Goal: Navigation & Orientation: Find specific page/section

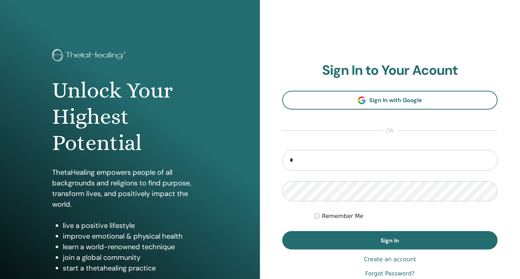
type input "**********"
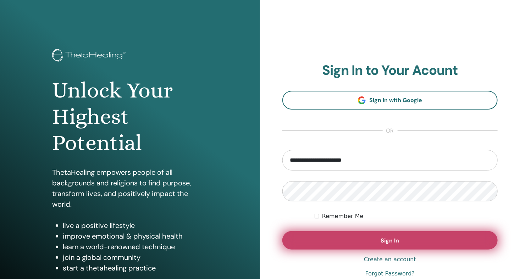
click at [383, 240] on span "Sign In" at bounding box center [390, 240] width 18 height 7
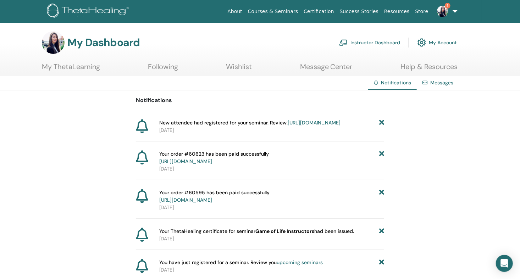
click at [381, 122] on icon at bounding box center [381, 122] width 5 height 7
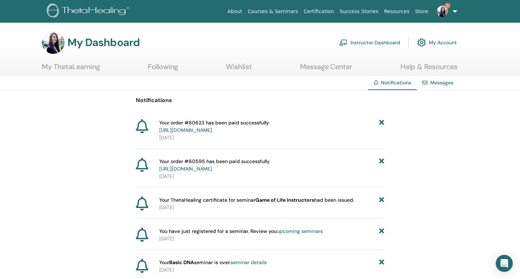
click at [377, 43] on link "Instructor Dashboard" at bounding box center [369, 43] width 61 height 16
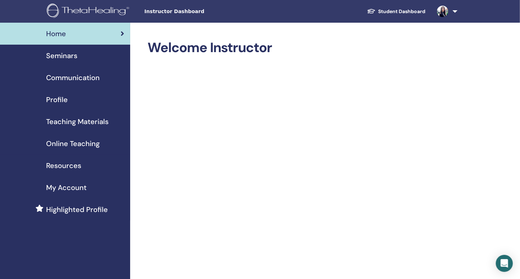
click at [63, 54] on span "Seminars" at bounding box center [61, 55] width 31 height 11
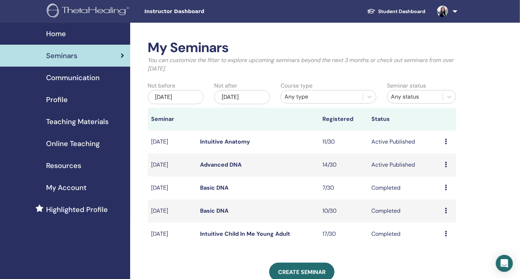
click at [233, 141] on link "Intuitive Anatomy" at bounding box center [225, 141] width 50 height 7
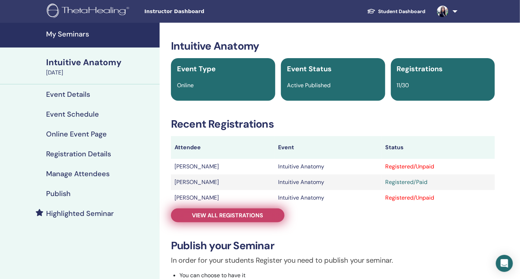
click at [233, 214] on span "View all registrations" at bounding box center [227, 215] width 71 height 7
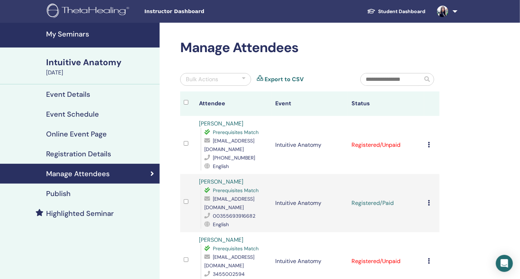
click at [79, 36] on h4 "My Seminars" at bounding box center [100, 34] width 109 height 9
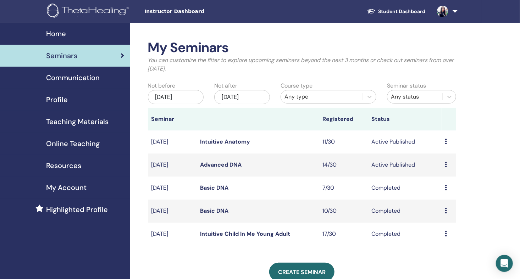
click at [230, 163] on link "Advanced DNA" at bounding box center [221, 164] width 42 height 7
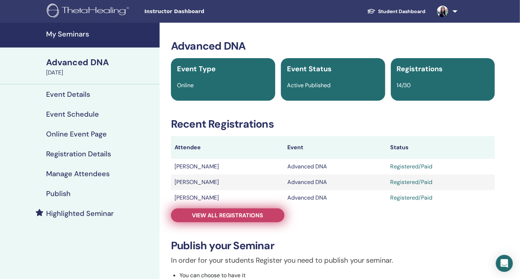
click at [235, 216] on span "View all registrations" at bounding box center [227, 215] width 71 height 7
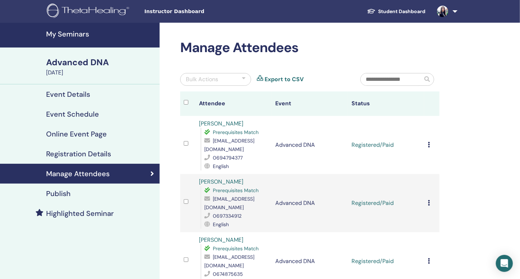
click at [61, 33] on h4 "My Seminars" at bounding box center [100, 34] width 109 height 9
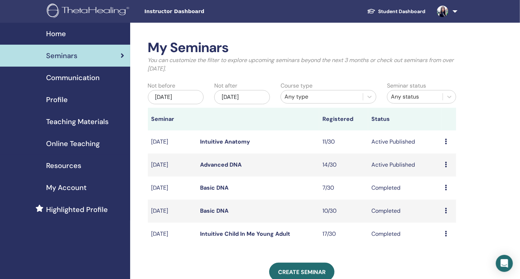
click at [86, 59] on div "Seminars" at bounding box center [65, 55] width 119 height 11
click at [61, 98] on span "Profile" at bounding box center [57, 99] width 22 height 11
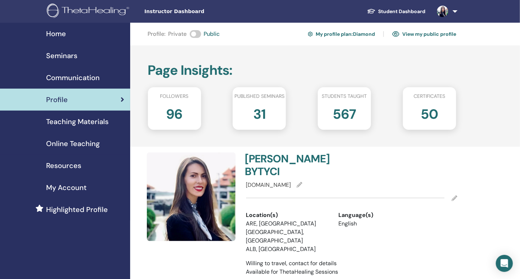
click at [447, 9] on img at bounding box center [442, 11] width 11 height 11
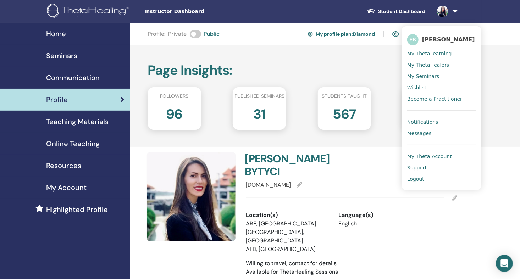
click at [420, 177] on span "Logout" at bounding box center [415, 179] width 17 height 6
